Goal: Information Seeking & Learning: Learn about a topic

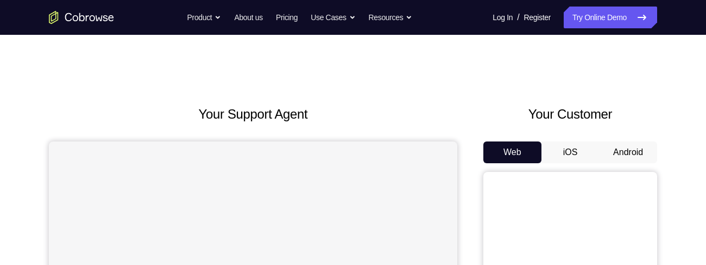
click at [638, 148] on button "Android" at bounding box center [628, 152] width 58 height 22
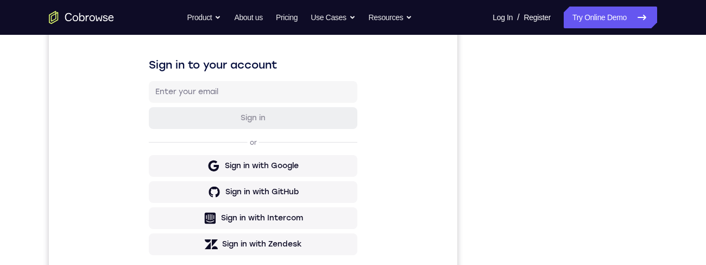
scroll to position [159, 0]
click at [660, 140] on div "Your Support Agent Your Customer Web iOS Android Next Steps We’d be happy to gi…" at bounding box center [352, 234] width 695 height 717
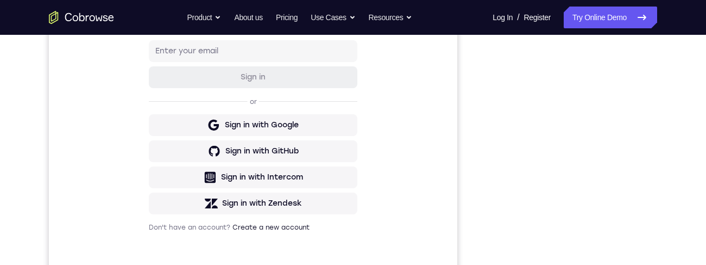
scroll to position [164, 0]
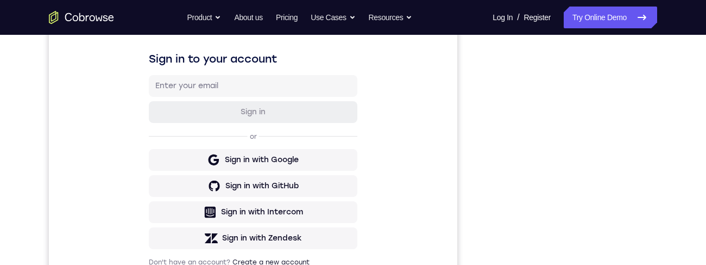
click at [669, 122] on div "Your Support Agent Your Customer Web iOS Android Next Steps We’d be happy to gi…" at bounding box center [352, 228] width 695 height 717
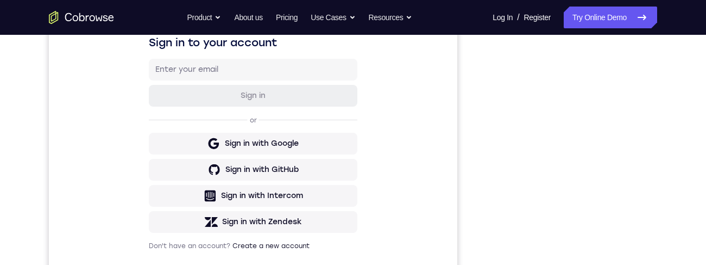
scroll to position [184, 0]
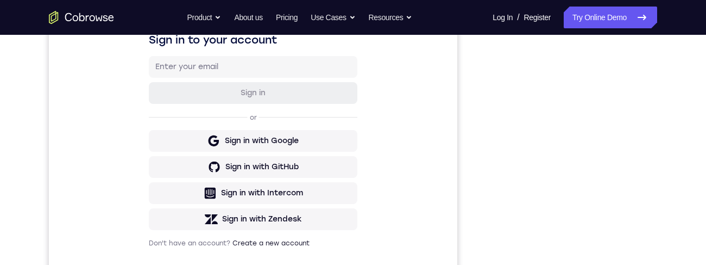
click at [653, 91] on div at bounding box center [571, 155] width 174 height 334
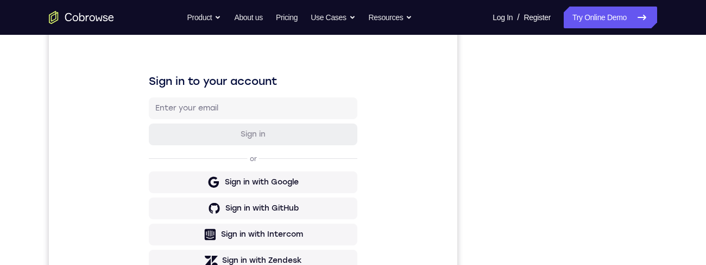
scroll to position [252, 0]
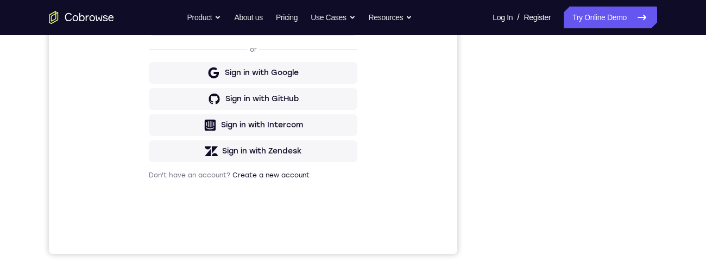
click at [652, 115] on div at bounding box center [571, 87] width 174 height 334
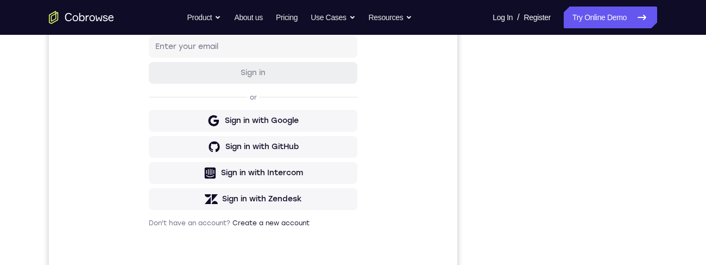
scroll to position [159, 0]
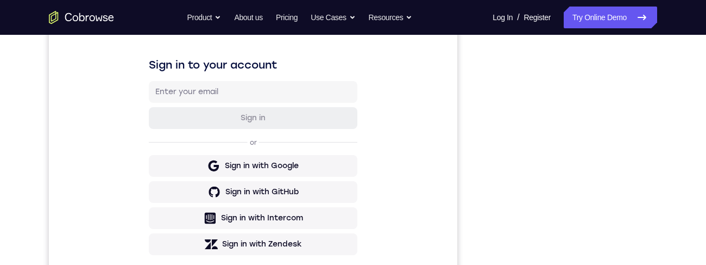
click at [480, 83] on div "Your Support Agent Your Customer Web iOS Android" at bounding box center [353, 146] width 608 height 401
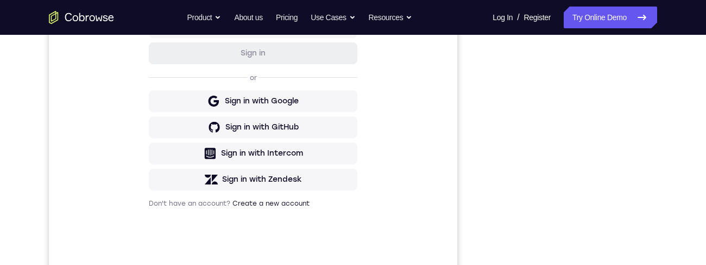
scroll to position [222, 0]
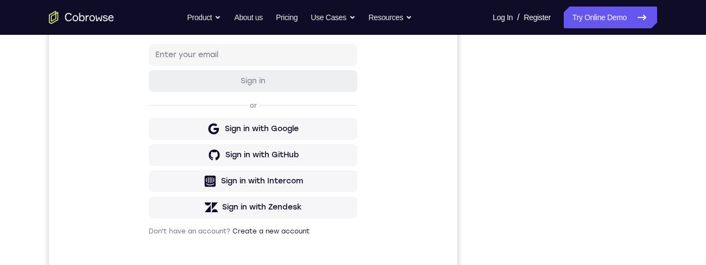
click at [655, 99] on div at bounding box center [571, 143] width 174 height 334
click at [654, 99] on div at bounding box center [571, 143] width 174 height 334
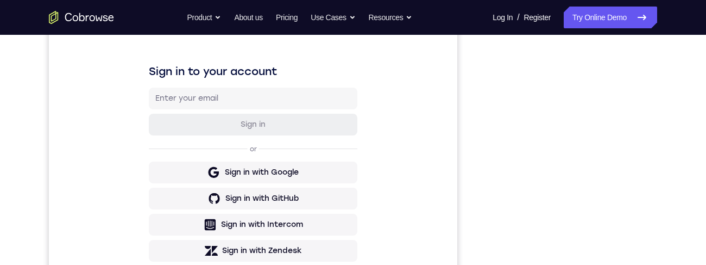
click at [654, 95] on div at bounding box center [571, 187] width 174 height 334
click at [652, 103] on div at bounding box center [571, 187] width 174 height 334
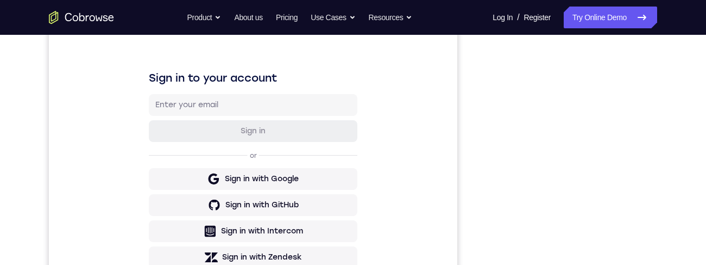
scroll to position [134, 0]
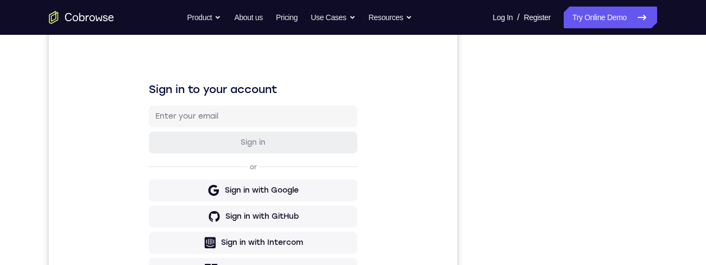
click at [659, 110] on div "Your Support Agent Your Customer Web iOS Android Next Steps We’d be happy to gi…" at bounding box center [352, 259] width 695 height 717
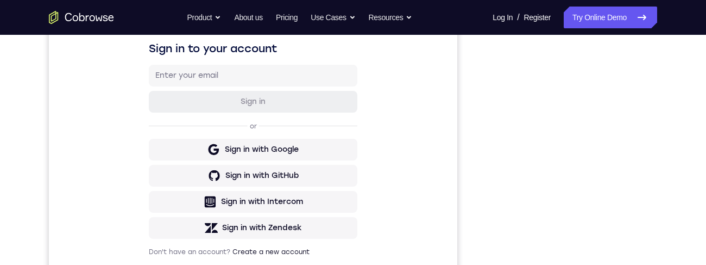
scroll to position [160, 0]
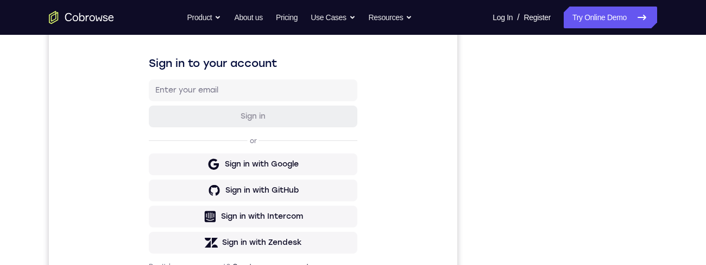
click at [660, 105] on div "Your Support Agent Your Customer Web iOS Android Next Steps We’d be happy to gi…" at bounding box center [352, 232] width 695 height 717
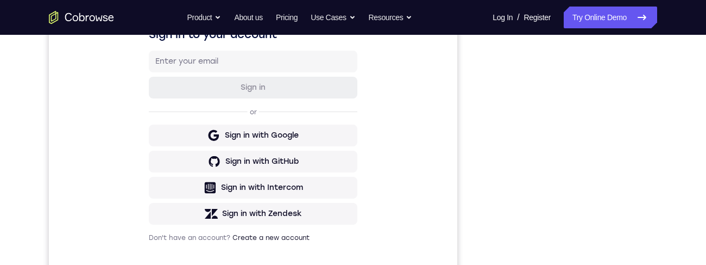
scroll to position [296, 0]
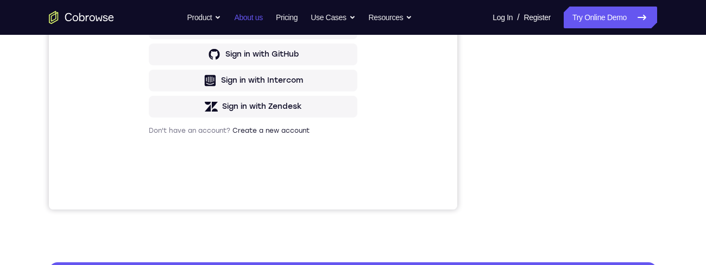
click at [234, 26] on link "About us" at bounding box center [248, 18] width 28 height 22
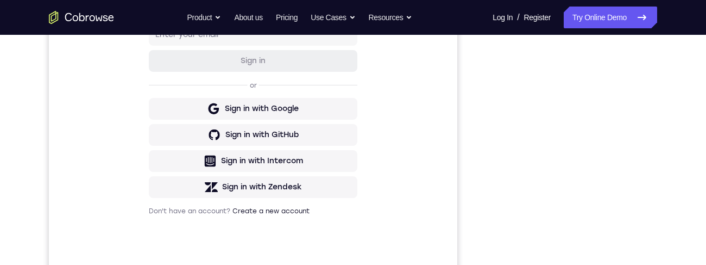
scroll to position [217, 0]
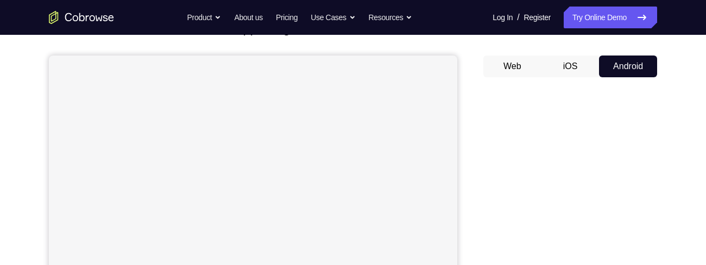
scroll to position [156, 0]
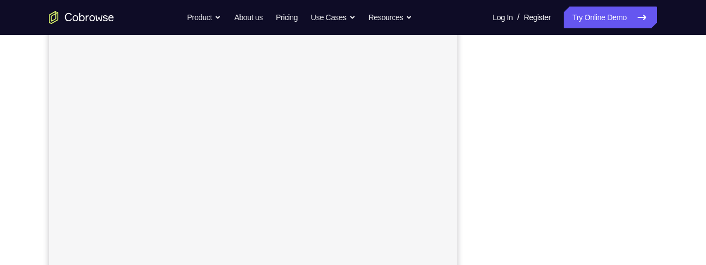
click at [666, 170] on div "Your Support Agent Your Customer Web iOS Android Next Steps We’d be happy to gi…" at bounding box center [352, 237] width 695 height 717
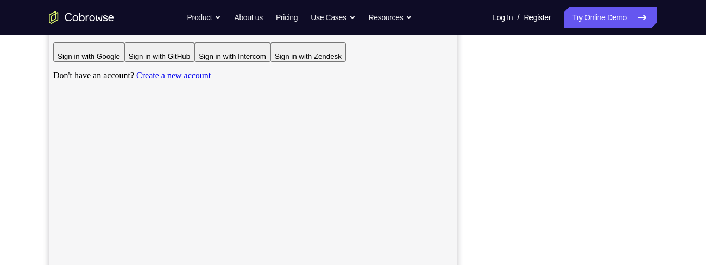
scroll to position [239, 0]
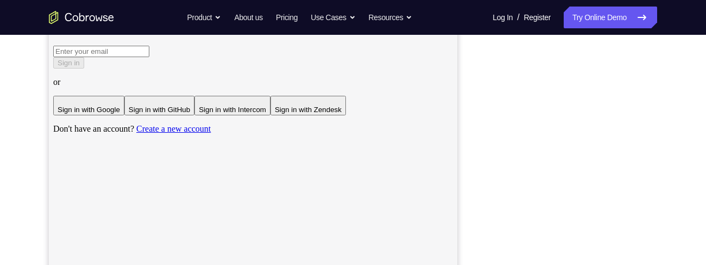
click at [662, 187] on div "Your Support Agent Your Customer Web iOS Android Next Steps We’d be happy to gi…" at bounding box center [352, 254] width 695 height 717
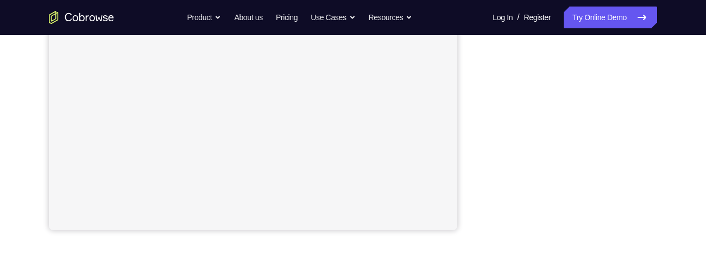
scroll to position [256, 0]
